Goal: Navigation & Orientation: Find specific page/section

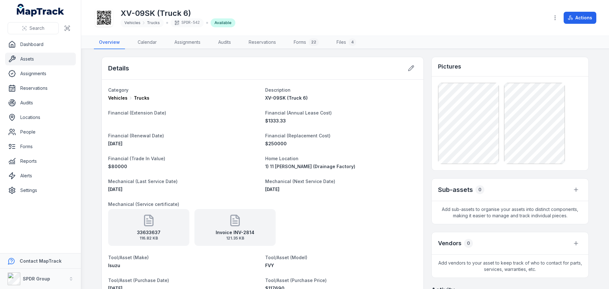
click at [23, 56] on link "Assets" at bounding box center [40, 59] width 71 height 13
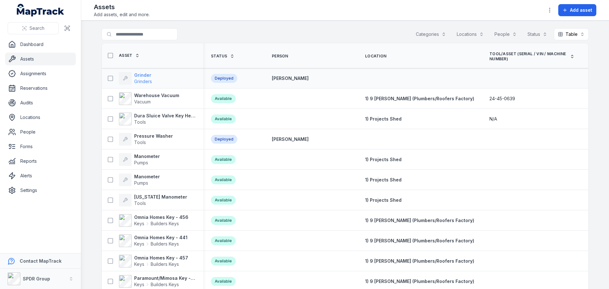
click at [137, 76] on strong "Grinder" at bounding box center [143, 75] width 18 height 6
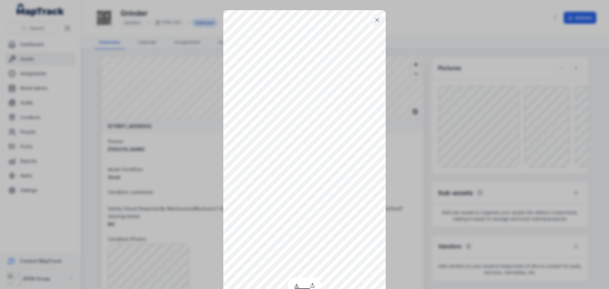
click at [378, 20] on icon at bounding box center [377, 20] width 6 height 6
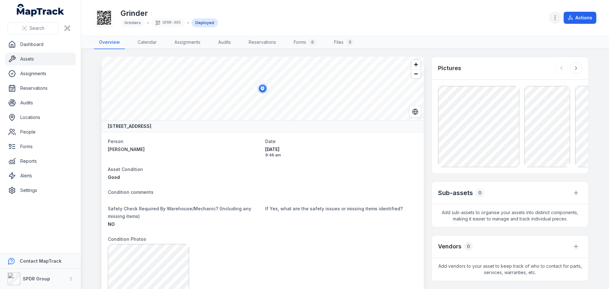
click at [556, 18] on circle "button" at bounding box center [555, 17] width 1 height 1
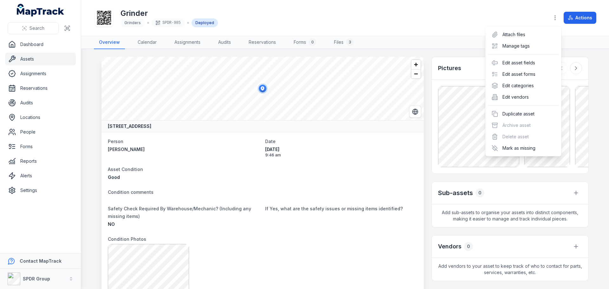
click at [411, 27] on div "[PERSON_NAME] SPDR-985 Deployed Actions" at bounding box center [345, 18] width 503 height 30
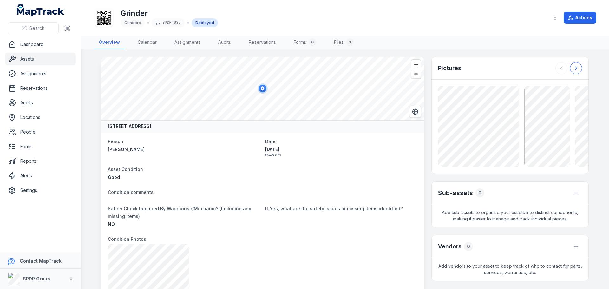
click at [573, 66] on icon at bounding box center [576, 68] width 6 height 6
click at [24, 60] on link "Assets" at bounding box center [40, 59] width 71 height 13
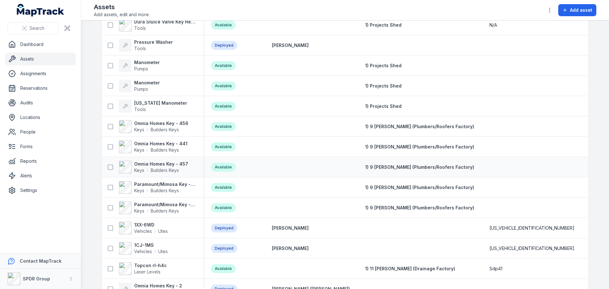
scroll to position [127, 0]
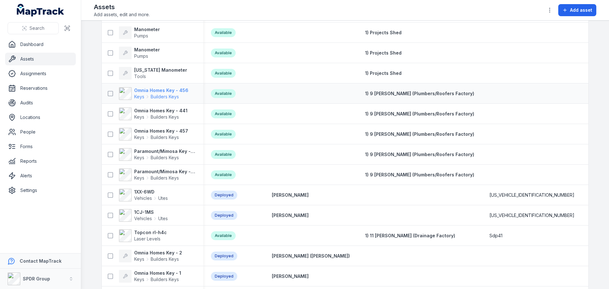
click at [145, 89] on strong "Omnia Homes Key - 456" at bounding box center [161, 90] width 54 height 6
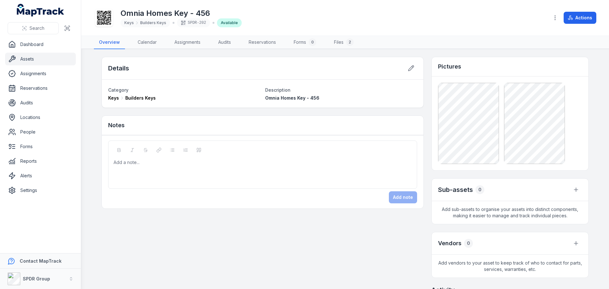
click at [105, 18] on icon at bounding box center [104, 18] width 14 height 14
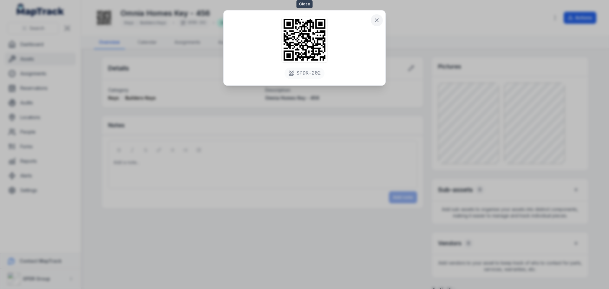
click at [374, 20] on icon at bounding box center [377, 20] width 6 height 6
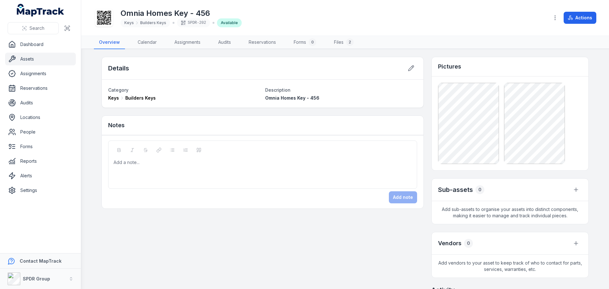
click at [22, 60] on link "Assets" at bounding box center [40, 59] width 71 height 13
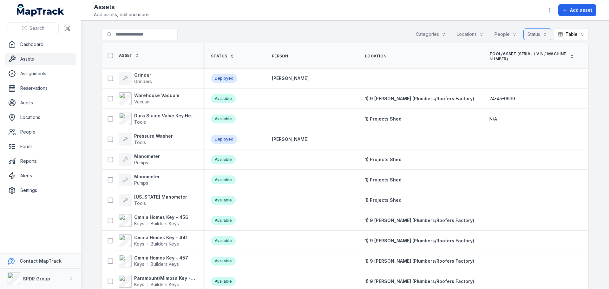
click at [542, 34] on button "Status" at bounding box center [538, 34] width 28 height 12
click at [428, 34] on button "Categories" at bounding box center [431, 34] width 38 height 12
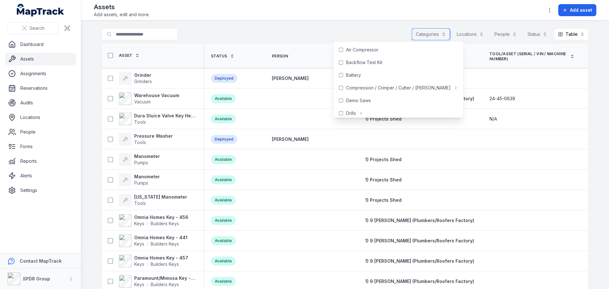
click at [428, 34] on button "Categories" at bounding box center [431, 34] width 38 height 12
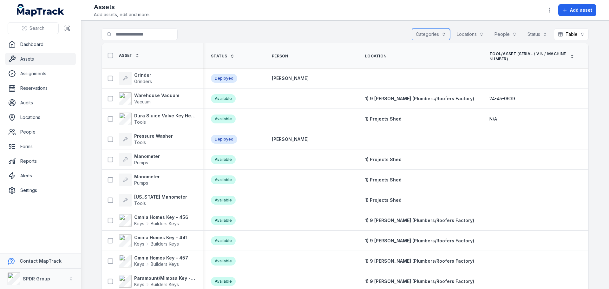
click at [470, 33] on button "Locations" at bounding box center [470, 34] width 35 height 12
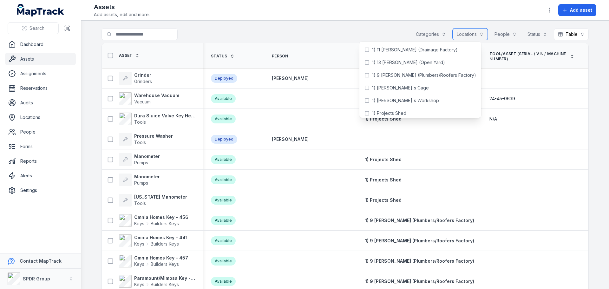
click at [479, 33] on button "Locations" at bounding box center [470, 34] width 35 height 12
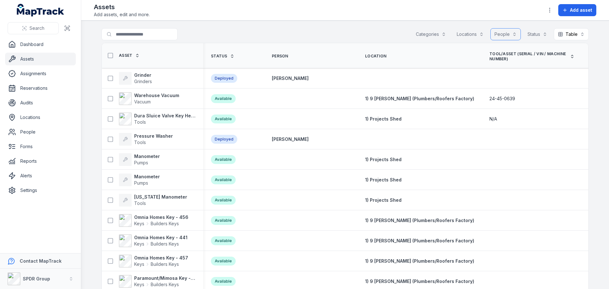
click at [511, 33] on button "People" at bounding box center [506, 34] width 30 height 12
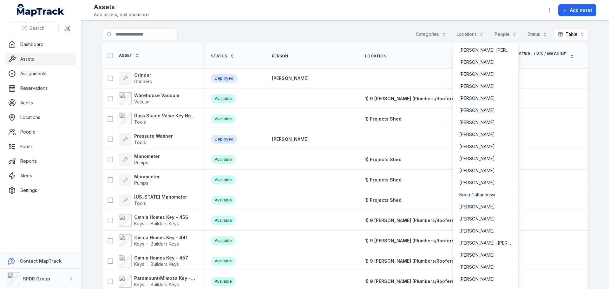
click at [542, 31] on div "Categories Locations People Status Table *****" at bounding box center [500, 34] width 177 height 12
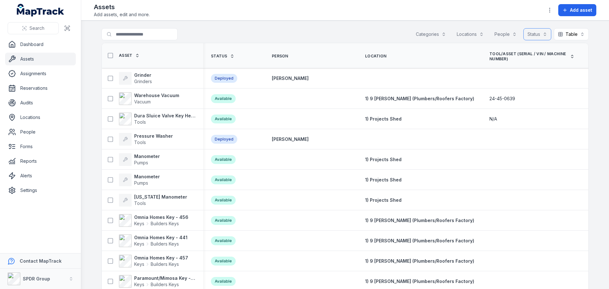
click at [541, 31] on button "Status" at bounding box center [538, 34] width 28 height 12
click at [373, 29] on div "Search for assets Categories Locations People Status Table *****" at bounding box center [345, 35] width 487 height 15
click at [29, 45] on link "Dashboard" at bounding box center [40, 44] width 71 height 13
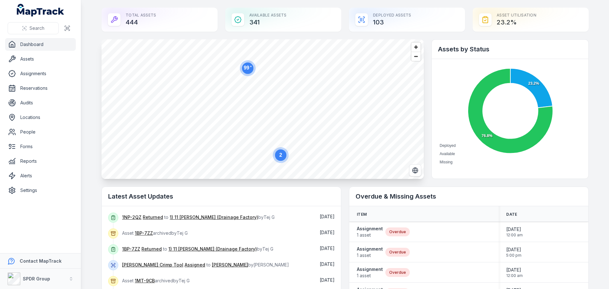
click at [24, 43] on link "Dashboard" at bounding box center [40, 44] width 71 height 13
